Goal: Navigation & Orientation: Find specific page/section

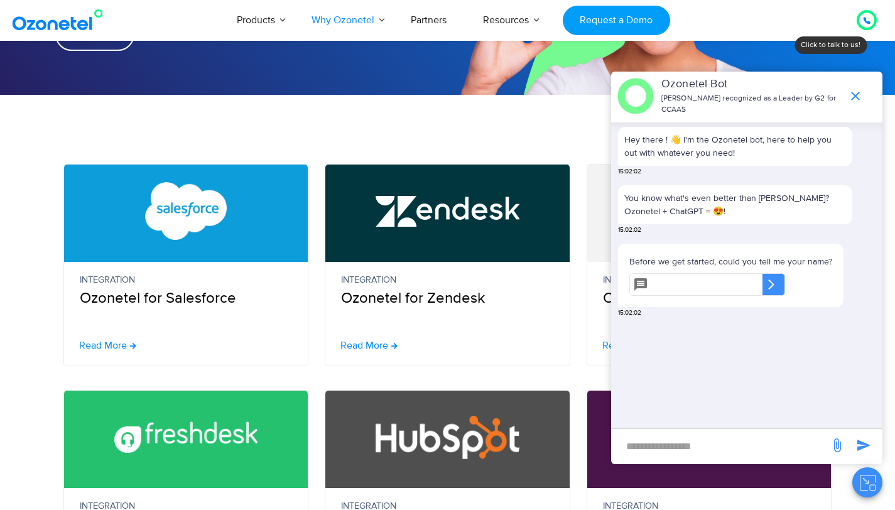
scroll to position [239, 0]
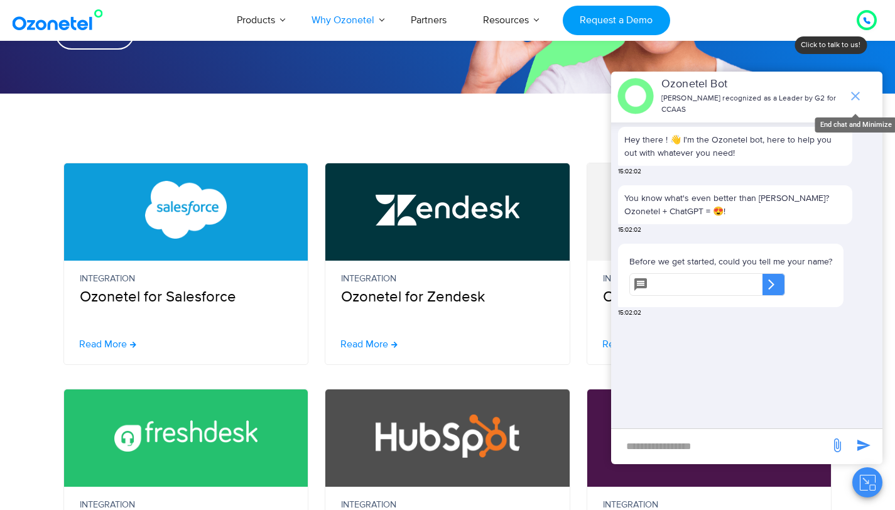
click at [866, 95] on span "end chat or minimize" at bounding box center [855, 96] width 25 height 25
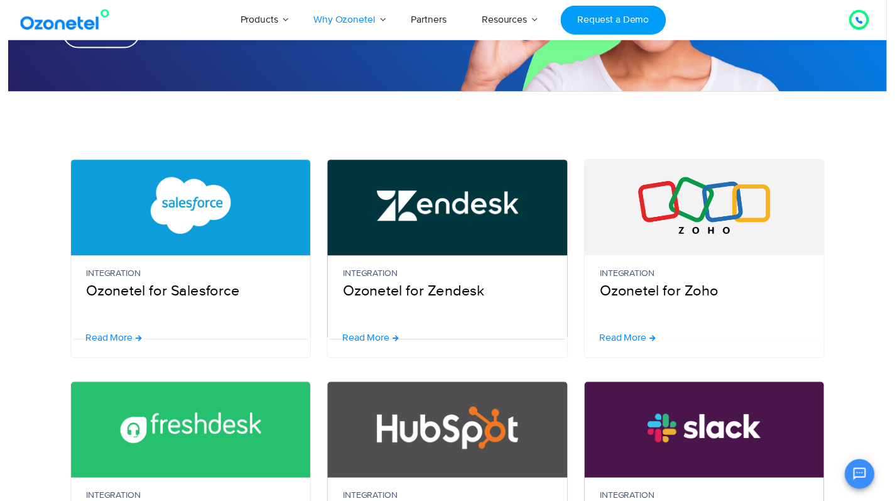
scroll to position [0, 0]
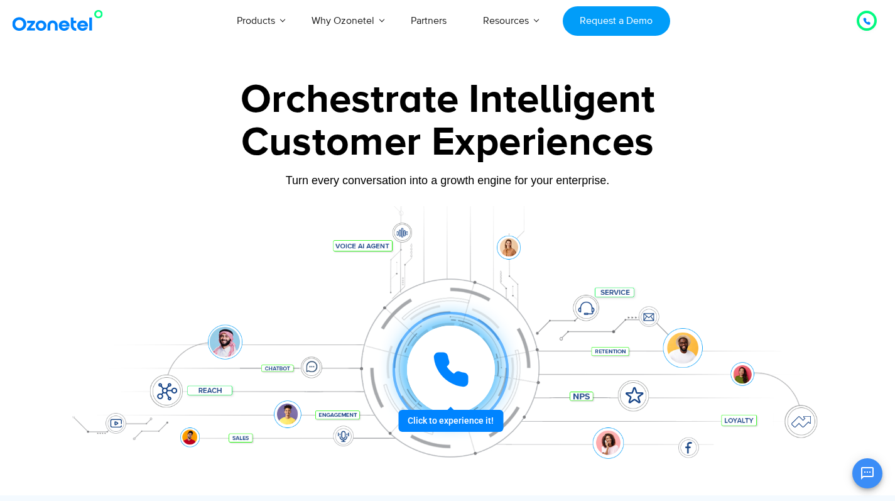
scroll to position [107, 0]
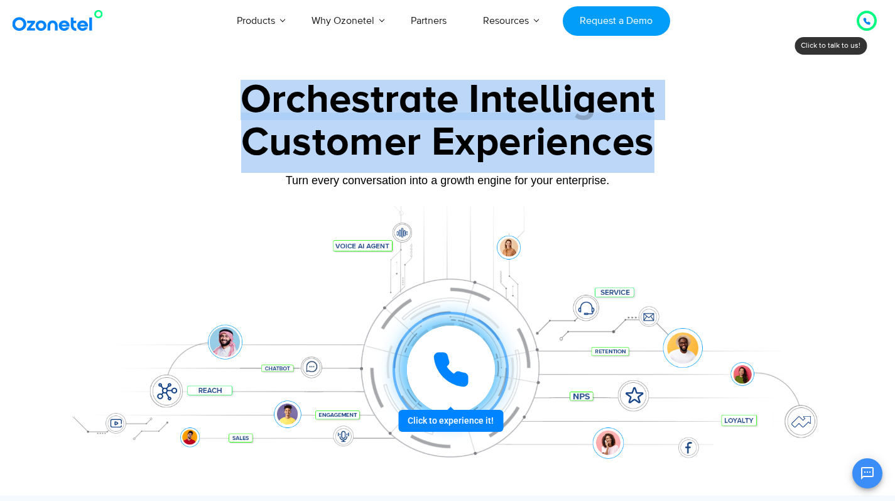
drag, startPoint x: 246, startPoint y: 96, endPoint x: 700, endPoint y: 151, distance: 458.2
click at [700, 152] on div "Orchestrate Intelligent Customer Experiences Turn every conversation into a gro…" at bounding box center [447, 287] width 785 height 415
copy div "Orchestrate Intelligent Customer Experiences"
